Goal: Task Accomplishment & Management: Manage account settings

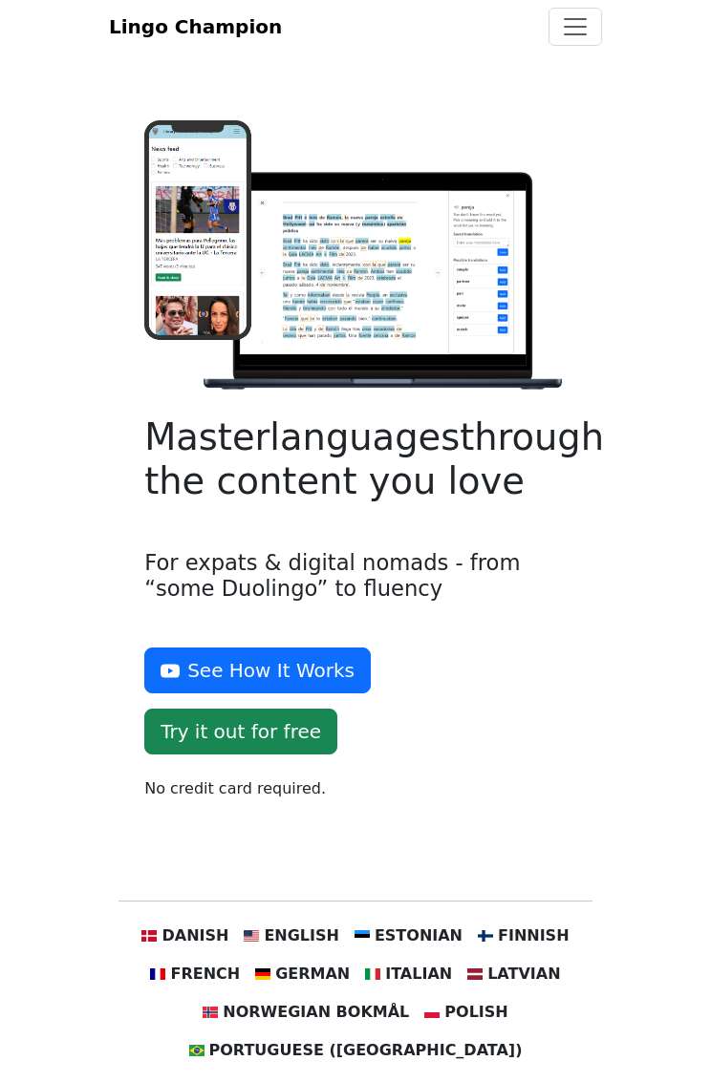
click at [584, 41] on span "Toggle navigation" at bounding box center [575, 26] width 29 height 29
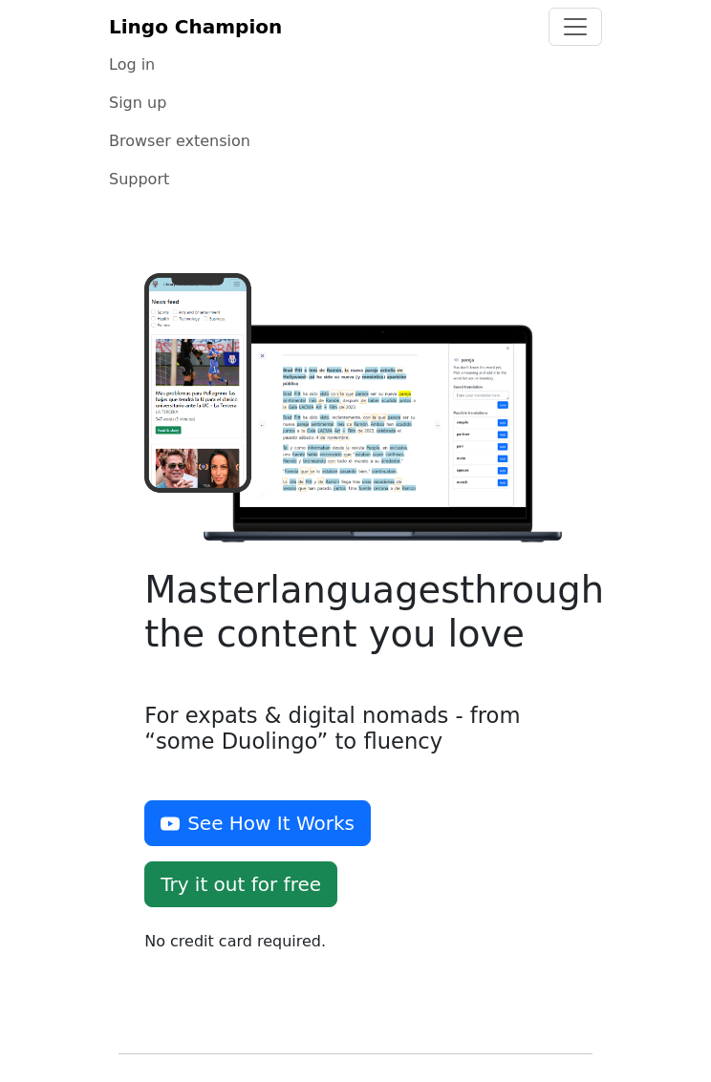
click at [144, 84] on link "Log in" at bounding box center [355, 65] width 493 height 38
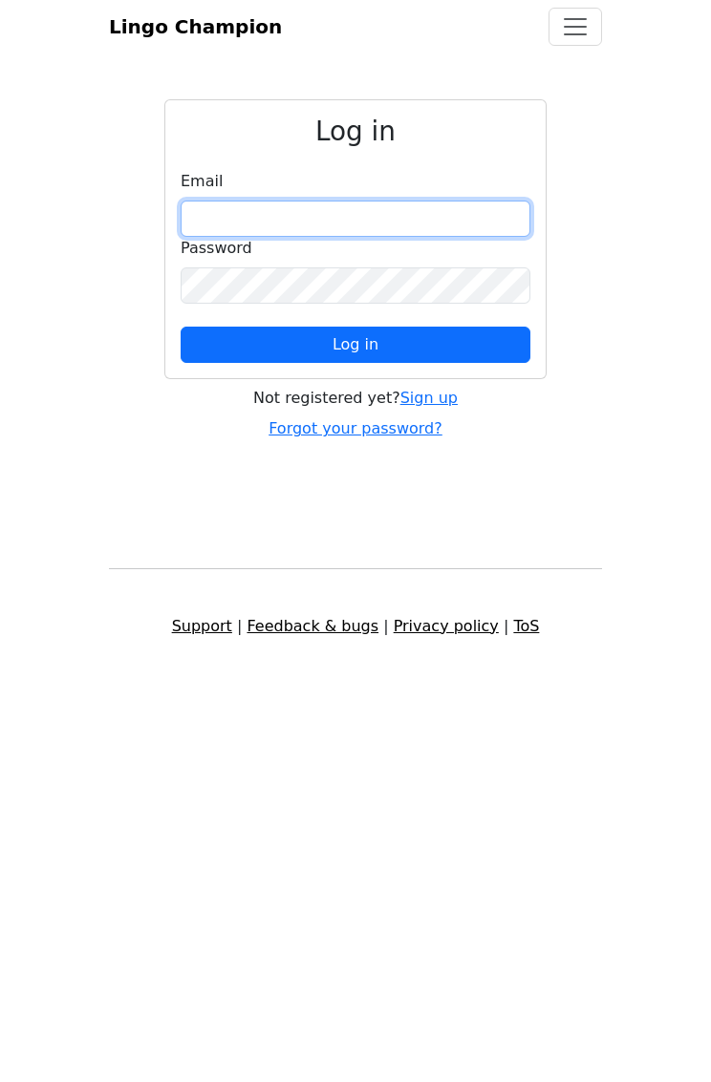
click at [373, 236] on input "email" at bounding box center [356, 219] width 350 height 36
type input "**********"
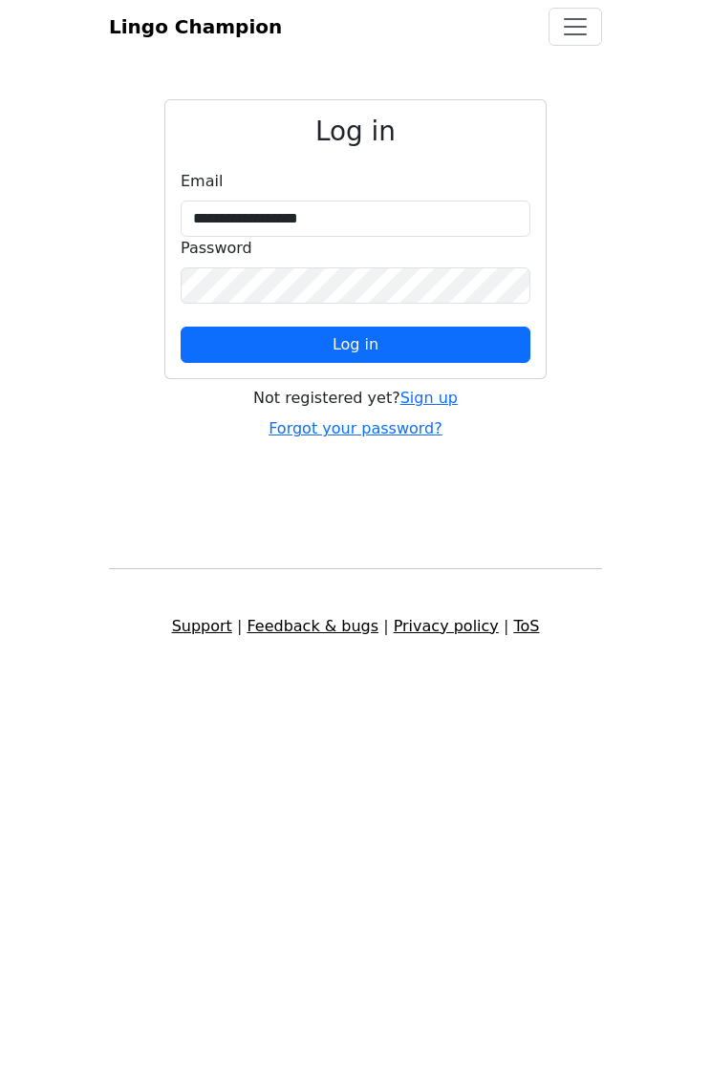
click at [445, 363] on button "Log in" at bounding box center [356, 345] width 350 height 36
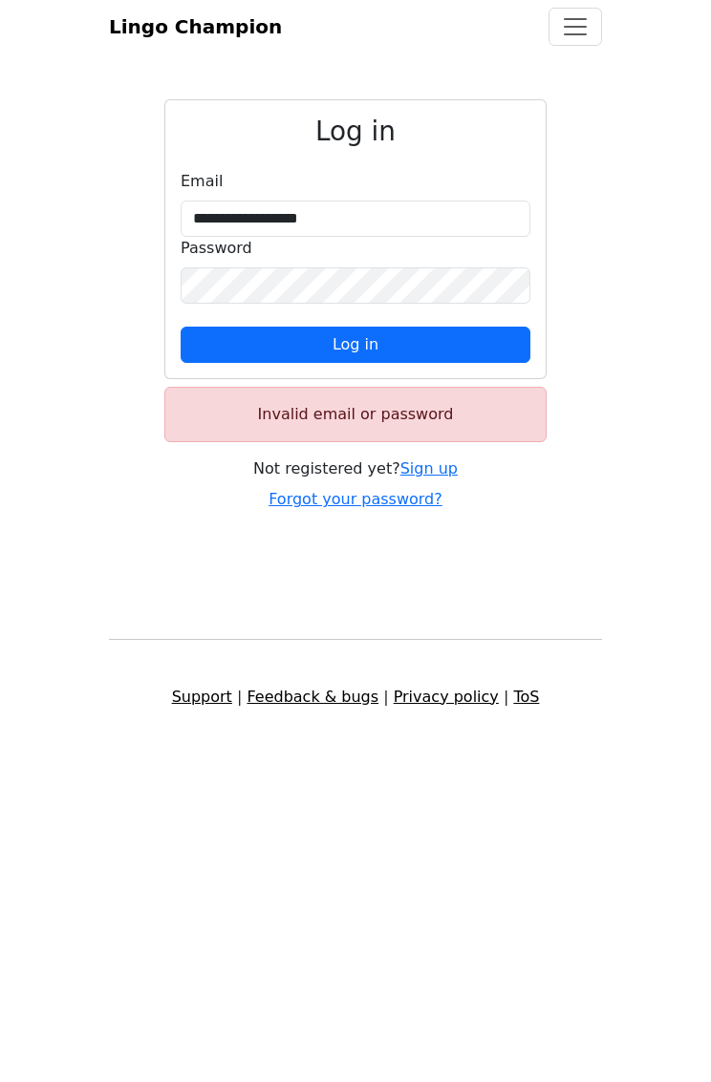
click at [451, 363] on button "Log in" at bounding box center [356, 345] width 350 height 36
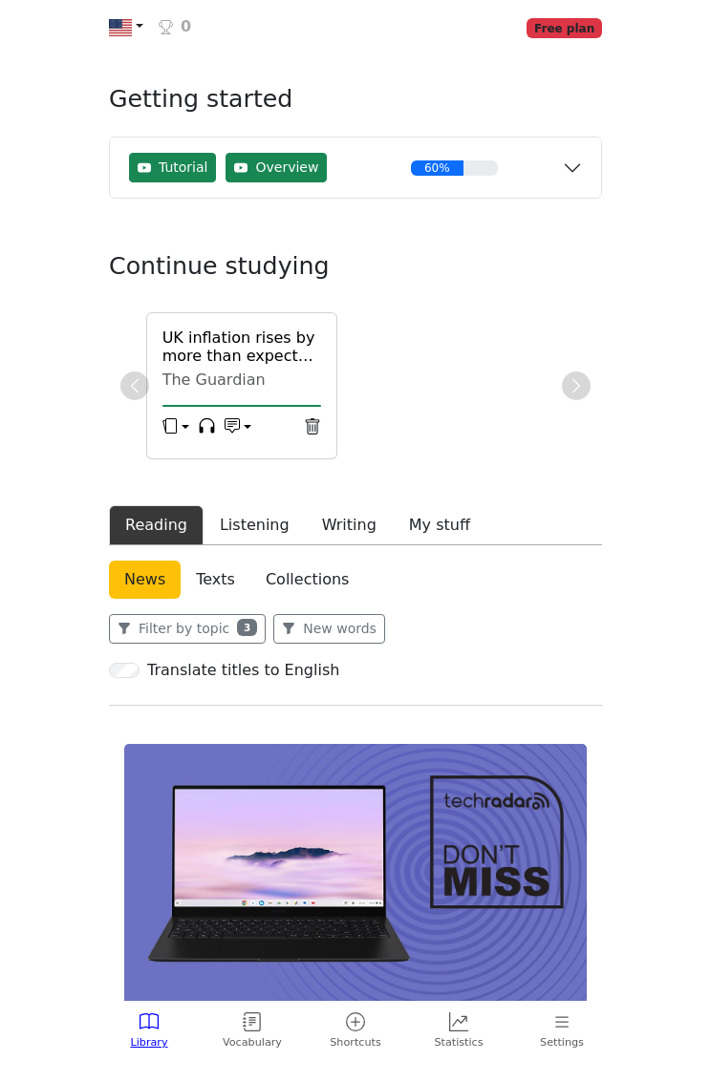
click at [174, 546] on button "Reading" at bounding box center [156, 525] width 95 height 40
click at [259, 546] on button "Listening" at bounding box center [254, 525] width 102 height 40
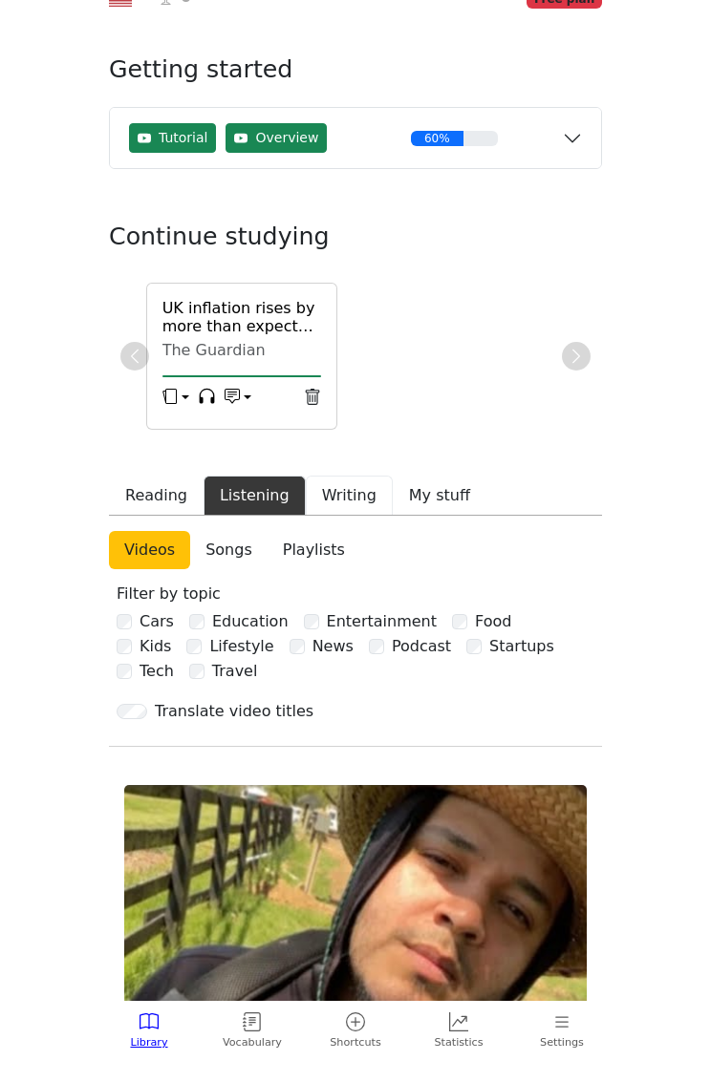
click at [369, 476] on button "Writing" at bounding box center [349, 496] width 87 height 40
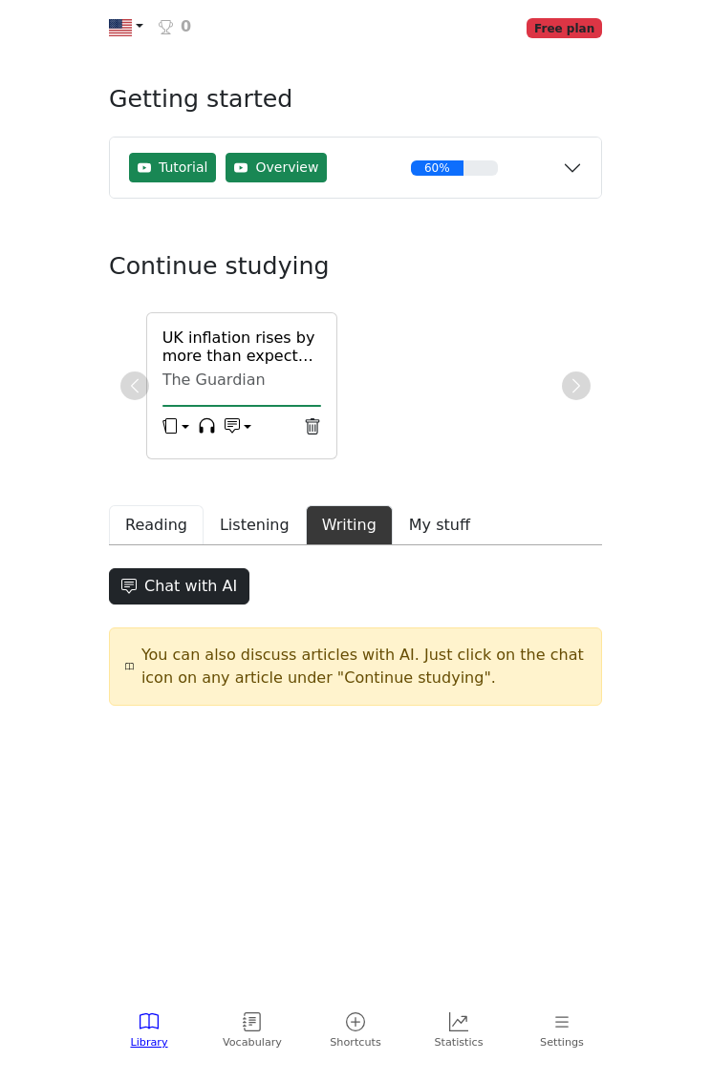
click at [165, 546] on button "Reading" at bounding box center [156, 525] width 95 height 40
